Goal: Information Seeking & Learning: Learn about a topic

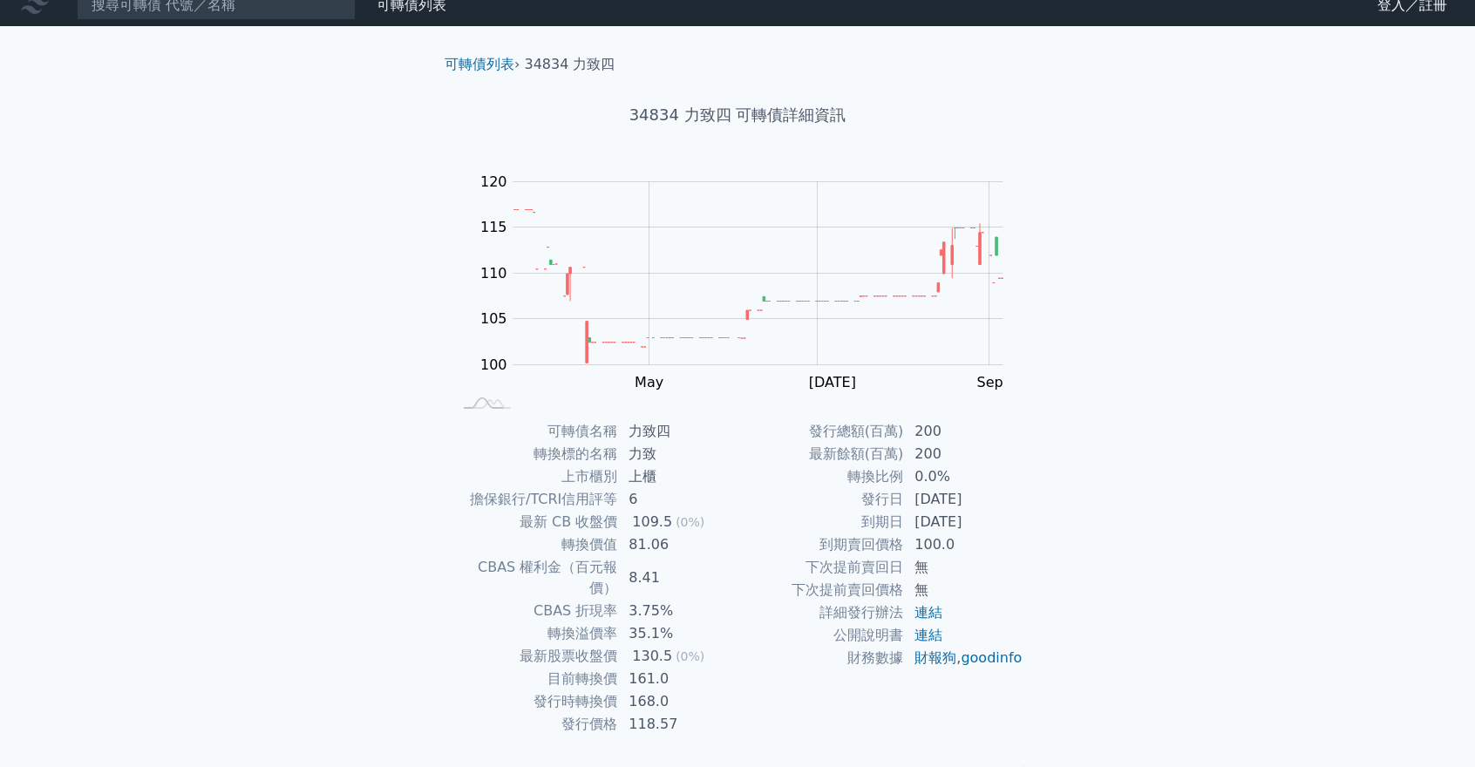
scroll to position [40, 0]
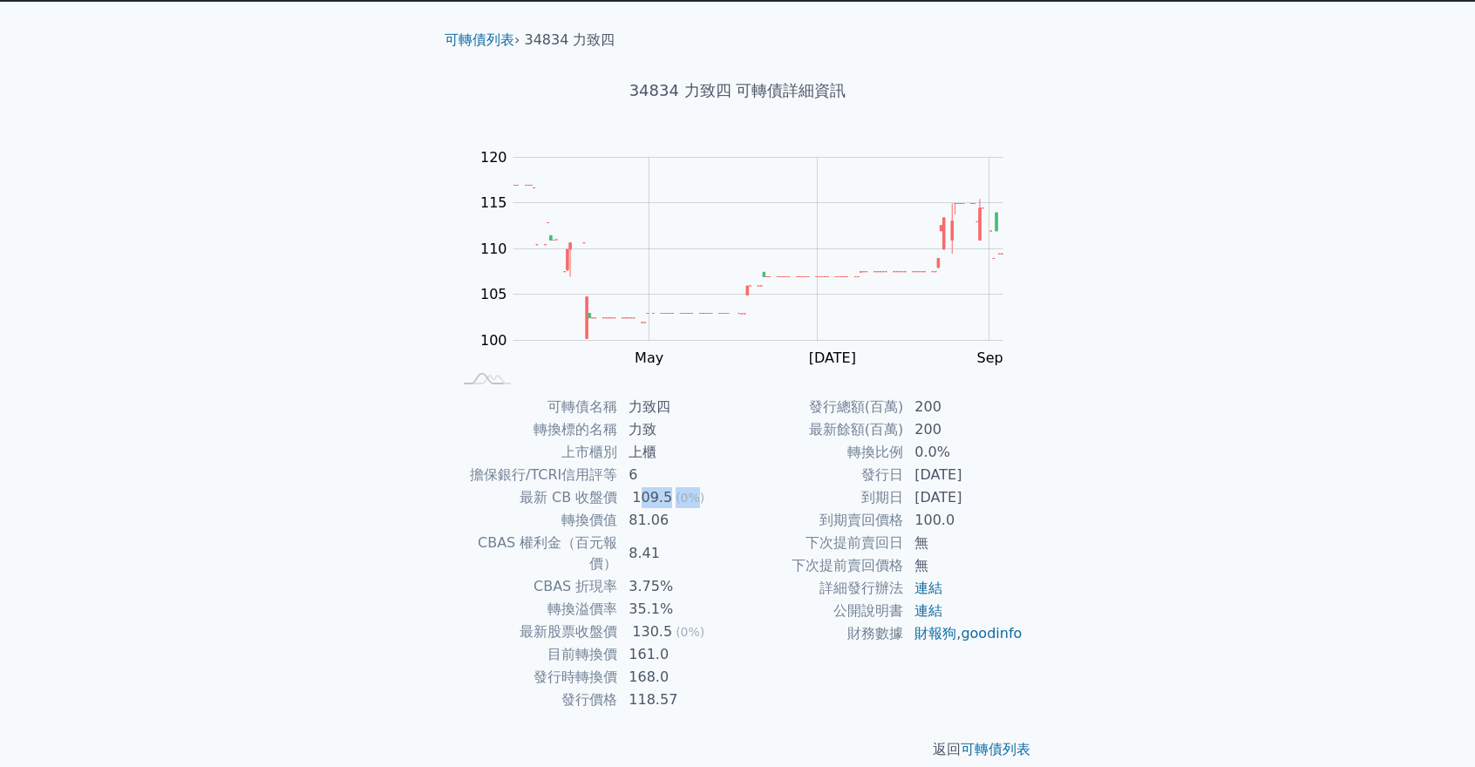
drag, startPoint x: 638, startPoint y: 495, endPoint x: 694, endPoint y: 504, distance: 56.5
click at [694, 504] on td "109.5 (0%)" at bounding box center [677, 497] width 119 height 23
click at [650, 576] on td "3.75%" at bounding box center [677, 586] width 119 height 23
drag, startPoint x: 631, startPoint y: 588, endPoint x: 706, endPoint y: 586, distance: 75.0
click at [706, 598] on td "35.1%" at bounding box center [677, 609] width 119 height 23
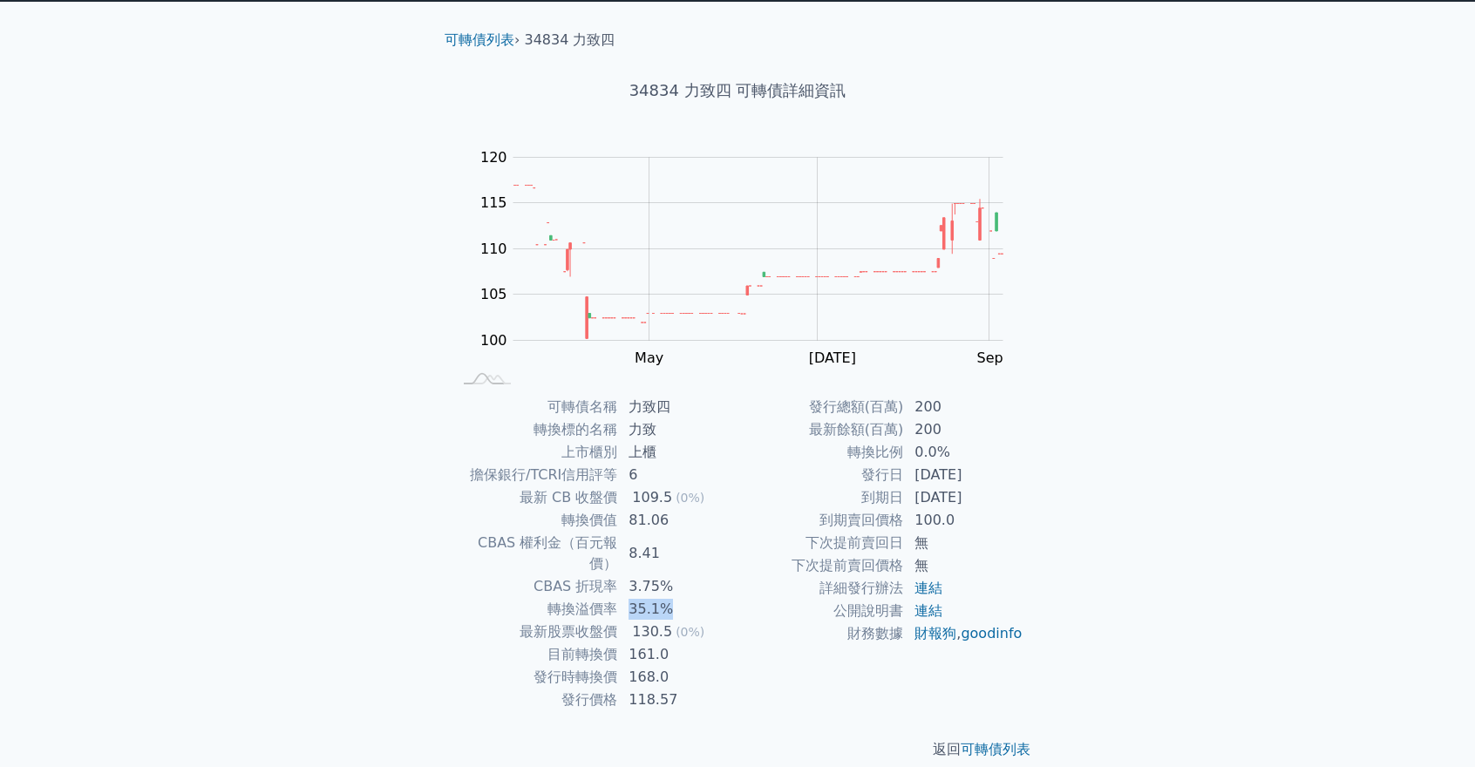
click at [706, 598] on td "35.1%" at bounding box center [677, 609] width 119 height 23
drag, startPoint x: 635, startPoint y: 632, endPoint x: 687, endPoint y: 639, distance: 51.9
click at [685, 643] on td "161.0" at bounding box center [677, 654] width 119 height 23
click at [682, 666] on td "168.0" at bounding box center [677, 677] width 119 height 23
drag, startPoint x: 629, startPoint y: 634, endPoint x: 713, endPoint y: 642, distance: 84.0
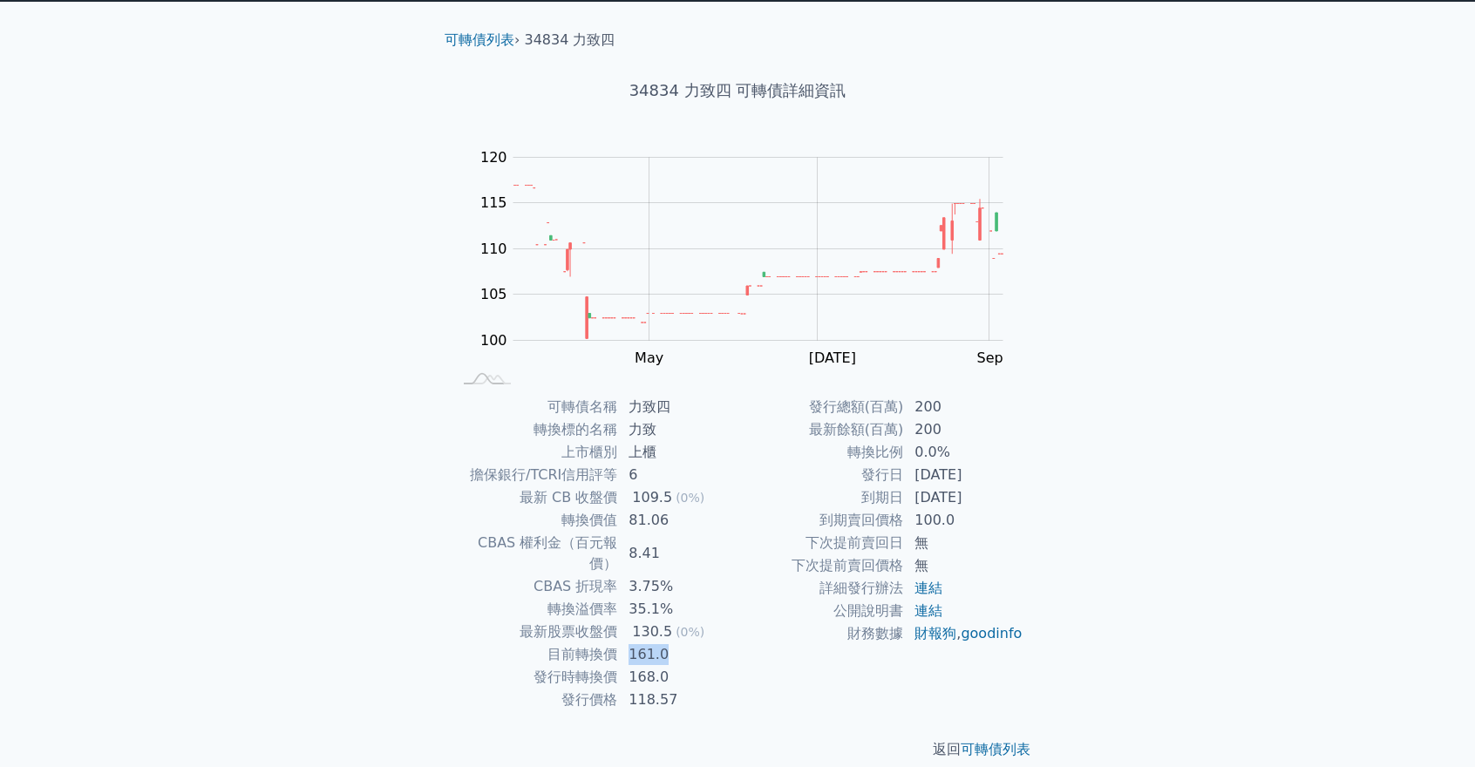
click at [713, 643] on td "161.0" at bounding box center [677, 654] width 119 height 23
click at [726, 643] on td "161.0" at bounding box center [677, 654] width 119 height 23
click at [724, 90] on h1 "34834 力致四 可轉債詳細資訊" at bounding box center [738, 90] width 614 height 24
